Goal: Information Seeking & Learning: Find specific fact

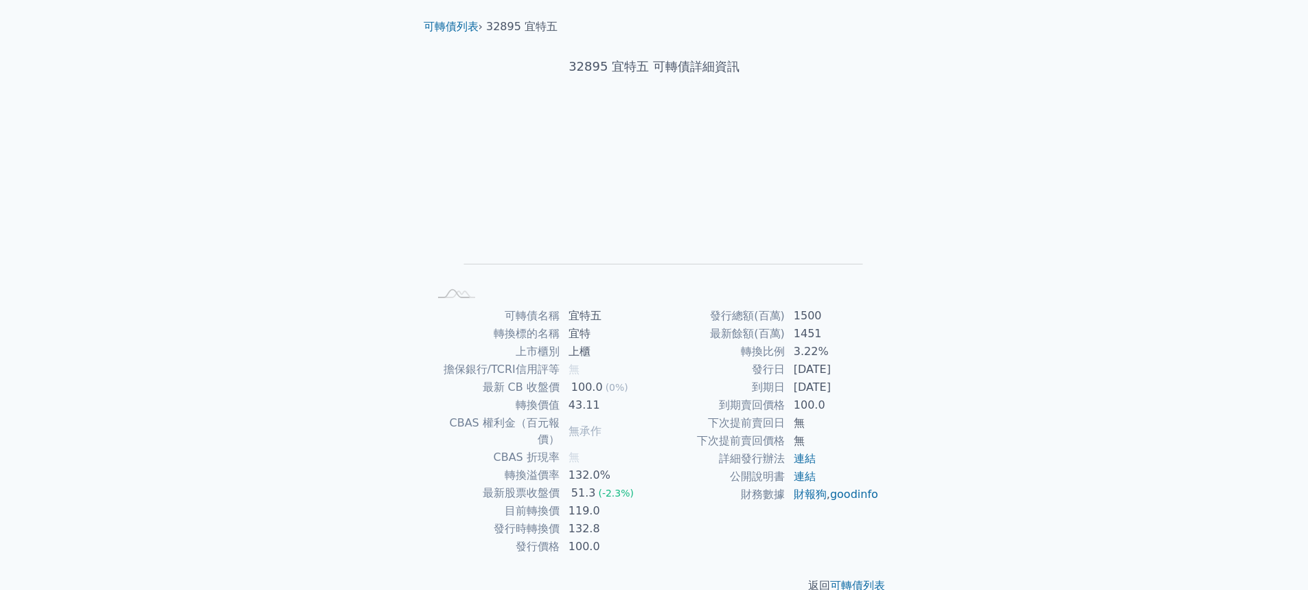
scroll to position [46, 0]
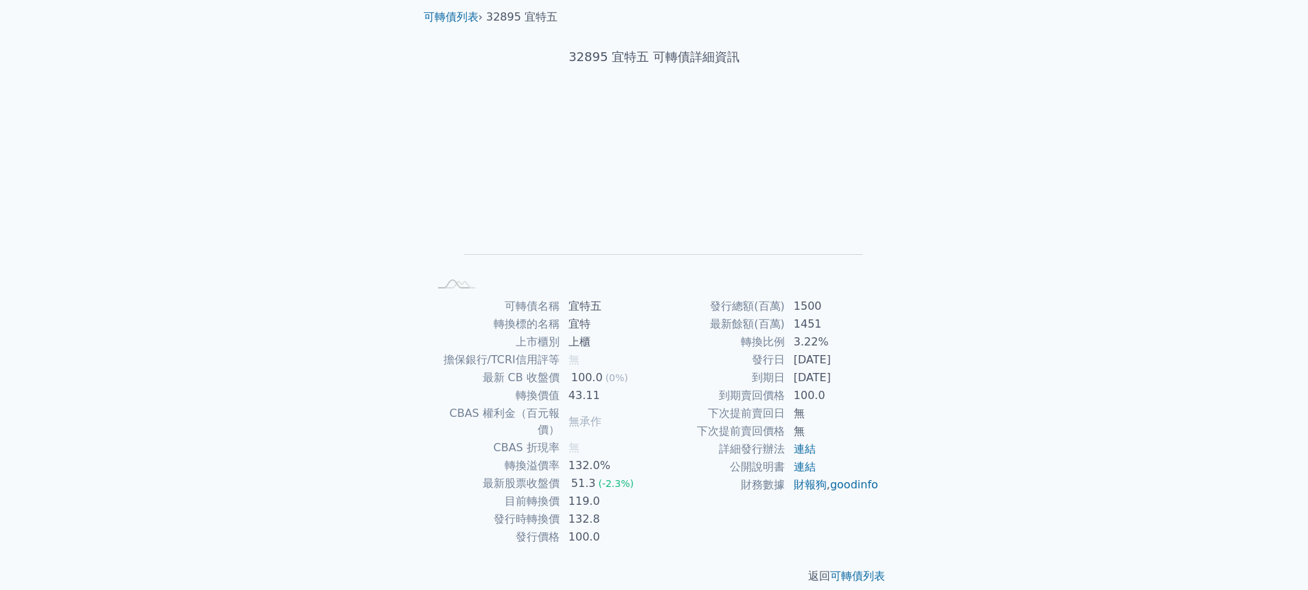
drag, startPoint x: 825, startPoint y: 433, endPoint x: 763, endPoint y: 432, distance: 61.8
click at [763, 432] on tr "下次提前賣回價格 無" at bounding box center [766, 431] width 225 height 18
drag, startPoint x: 814, startPoint y: 422, endPoint x: 763, endPoint y: 419, distance: 51.5
click at [763, 419] on tr "下次提前賣回日 無" at bounding box center [766, 413] width 225 height 18
click at [752, 391] on td "到期賣回價格" at bounding box center [719, 396] width 131 height 18
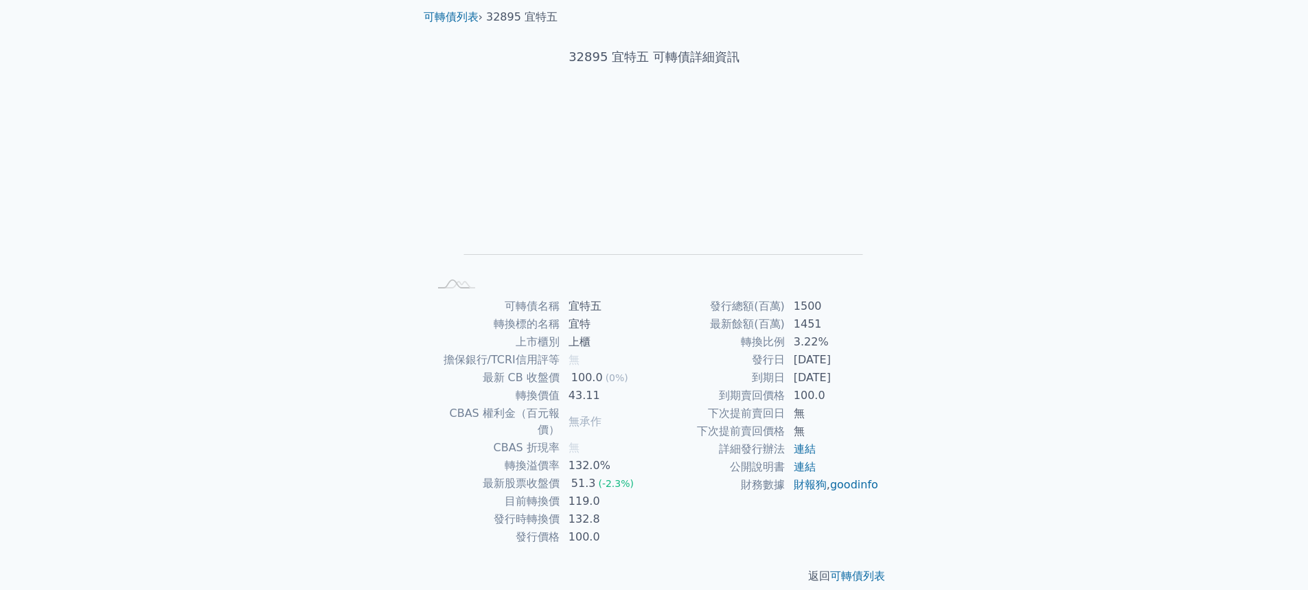
drag, startPoint x: 717, startPoint y: 400, endPoint x: 840, endPoint y: 404, distance: 123.0
click at [840, 404] on tbody "發行總額(百萬) 1500 最新餘額(百萬) 1451 轉換比例 3.22% 發行日 [DATE] 到期日 [DATE] 到期賣回價格 100.0 下次提前賣…" at bounding box center [766, 395] width 225 height 196
click at [839, 398] on td "100.0" at bounding box center [832, 396] width 94 height 18
click at [604, 492] on td "119.0" at bounding box center [607, 501] width 94 height 18
drag, startPoint x: 616, startPoint y: 483, endPoint x: 546, endPoint y: 489, distance: 69.6
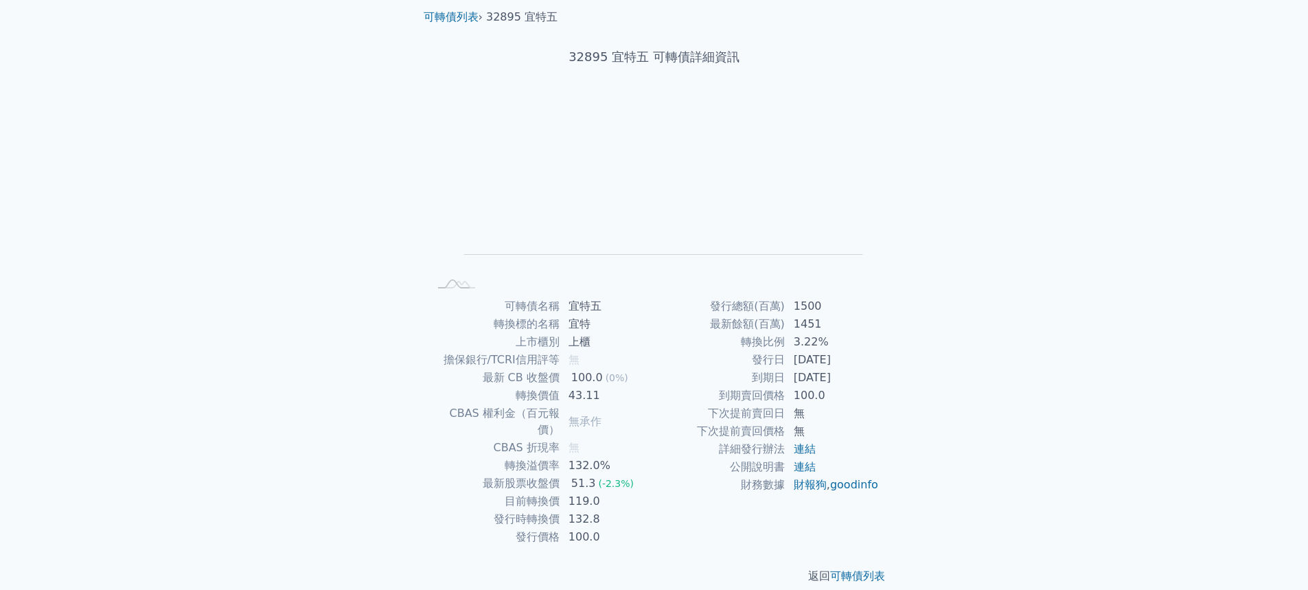
click at [546, 492] on tr "目前轉換價 119.0" at bounding box center [541, 501] width 225 height 18
click at [553, 493] on td "目前轉換價" at bounding box center [494, 501] width 131 height 18
click at [628, 492] on td "119.0" at bounding box center [607, 501] width 94 height 18
drag, startPoint x: 600, startPoint y: 488, endPoint x: 500, endPoint y: 490, distance: 99.6
click at [500, 492] on tr "目前轉換價 119.0" at bounding box center [541, 501] width 225 height 18
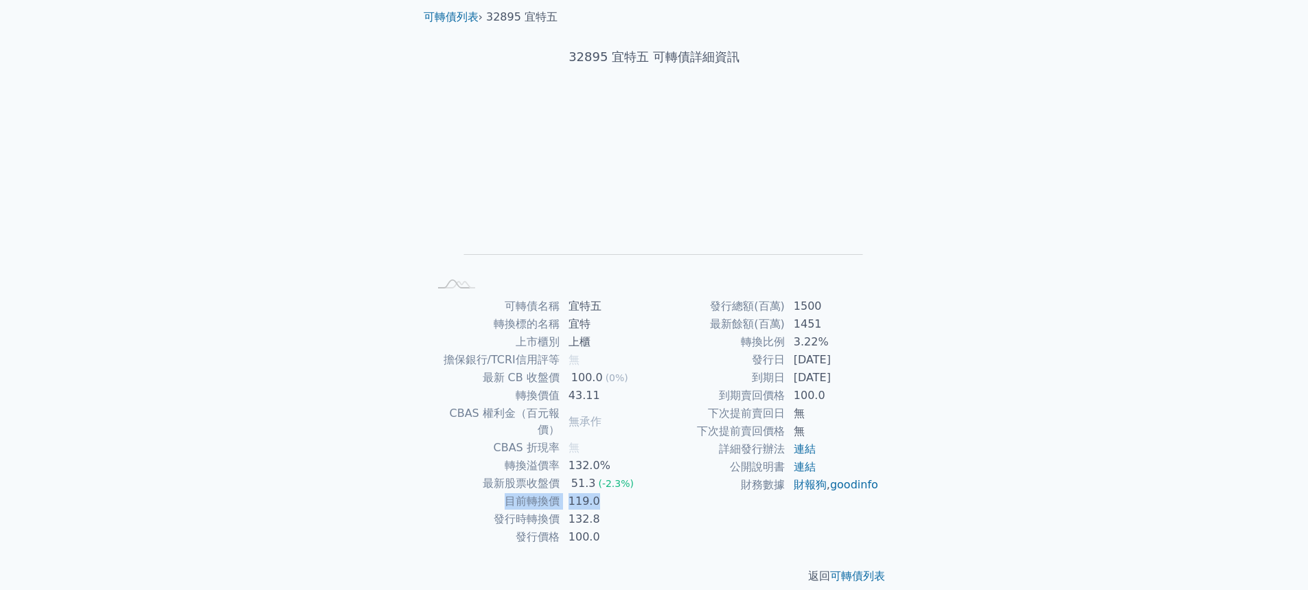
click at [647, 439] on td "無" at bounding box center [607, 448] width 94 height 18
drag, startPoint x: 648, startPoint y: 446, endPoint x: 608, endPoint y: 454, distance: 40.7
click at [609, 457] on td "132.0%" at bounding box center [607, 466] width 94 height 18
click at [616, 457] on td "132.0%" at bounding box center [607, 466] width 94 height 18
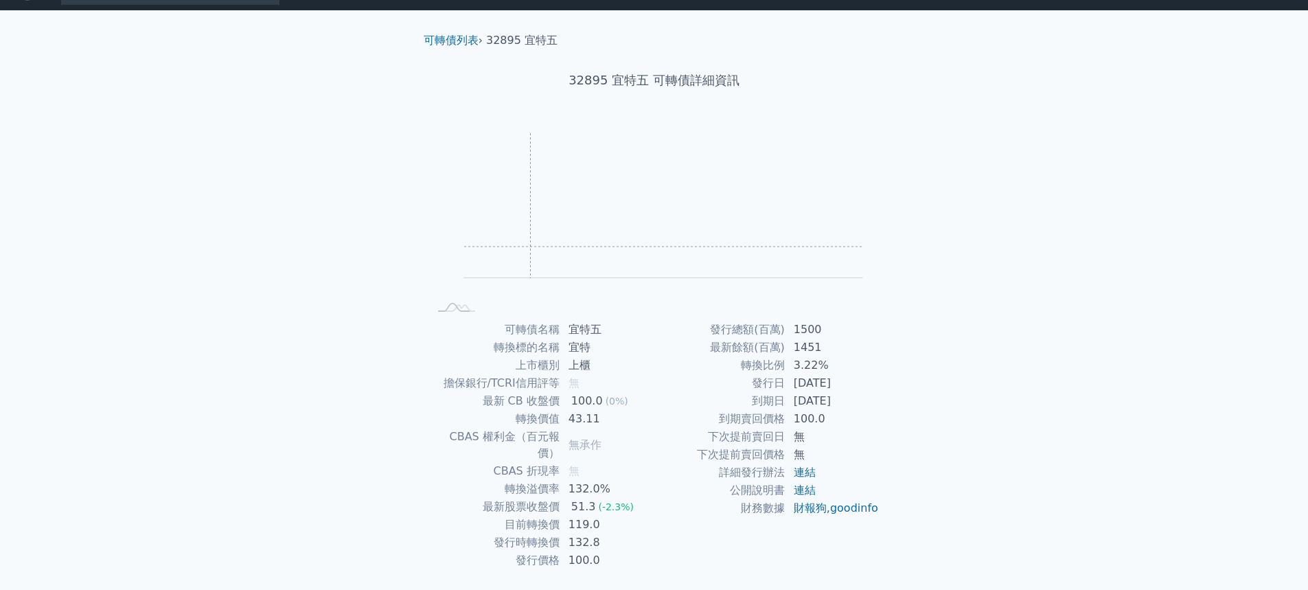
scroll to position [46, 0]
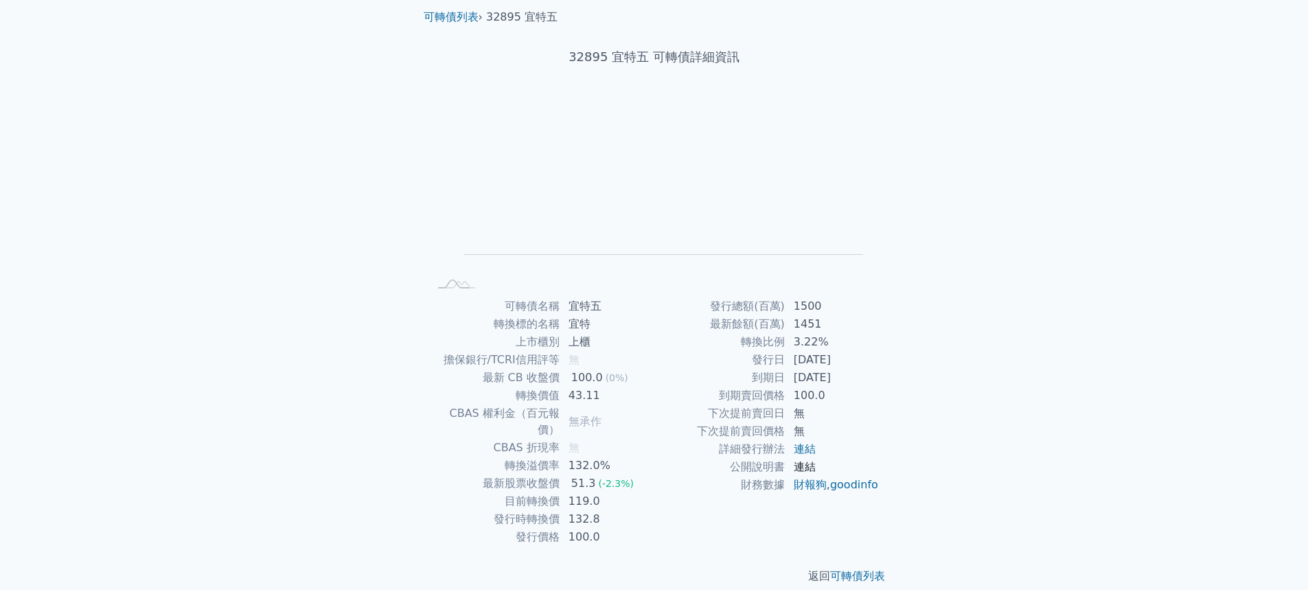
click at [805, 466] on link "連結" at bounding box center [805, 466] width 22 height 13
